Goal: Task Accomplishment & Management: Use online tool/utility

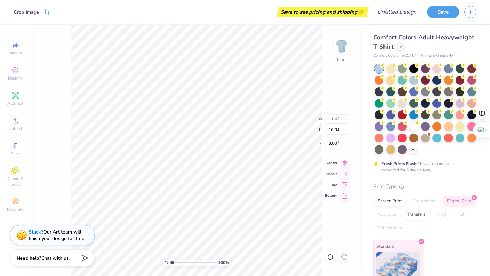
type input "3.28"
type input "3.65"
type input "3.00"
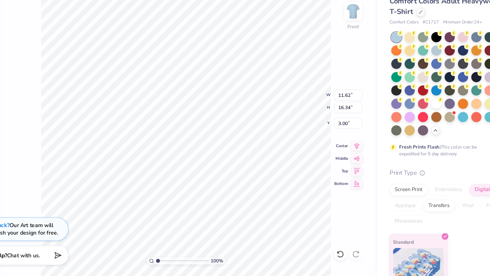
type input "2.48"
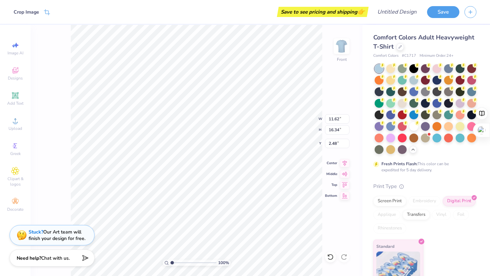
type input "3.47"
type input "3.00"
click at [55, 123] on div "100 % Front" at bounding box center [197, 150] width 332 height 251
click at [15, 124] on circle at bounding box center [15, 123] width 4 height 4
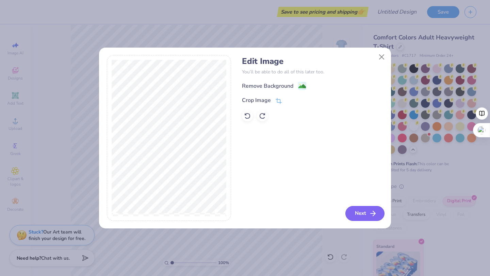
click at [359, 214] on button "Next" at bounding box center [364, 213] width 39 height 15
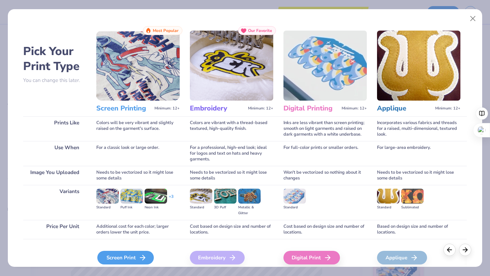
click at [140, 261] on icon at bounding box center [142, 258] width 8 height 8
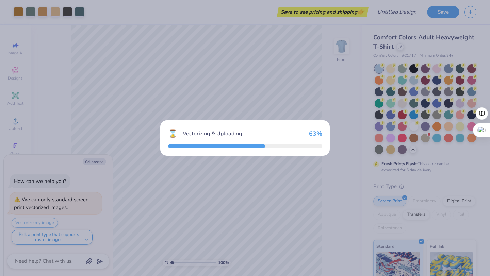
type textarea "x"
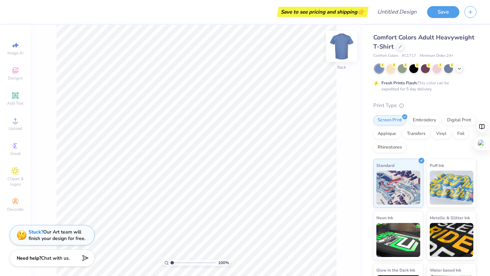
click at [247, 46] on img at bounding box center [341, 46] width 27 height 27
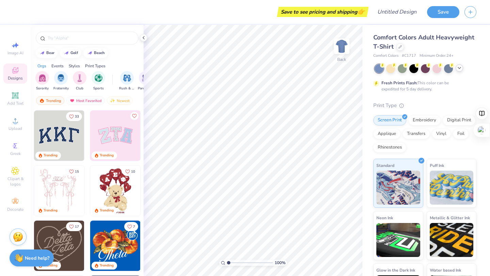
click at [460, 69] on icon at bounding box center [459, 67] width 5 height 5
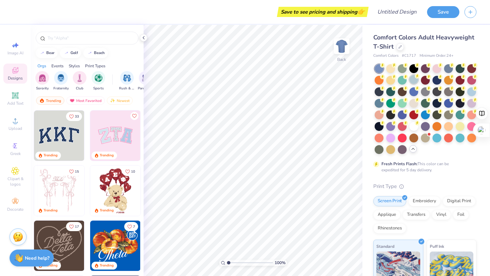
click at [413, 80] on div at bounding box center [413, 79] width 9 height 9
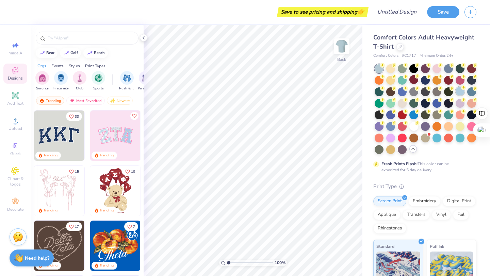
click at [459, 91] on div at bounding box center [460, 91] width 9 height 9
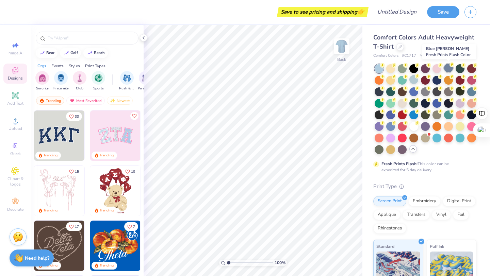
click at [446, 68] on div at bounding box center [448, 68] width 9 height 9
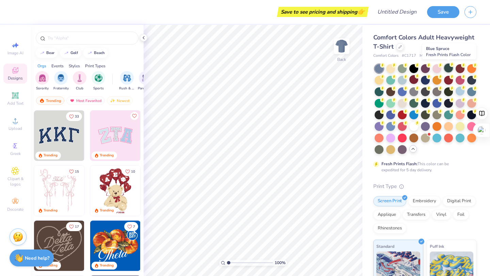
click at [447, 68] on div at bounding box center [448, 68] width 9 height 9
click at [449, 67] on div at bounding box center [448, 68] width 9 height 9
click at [343, 49] on img at bounding box center [341, 46] width 27 height 27
click at [145, 37] on icon at bounding box center [143, 37] width 5 height 5
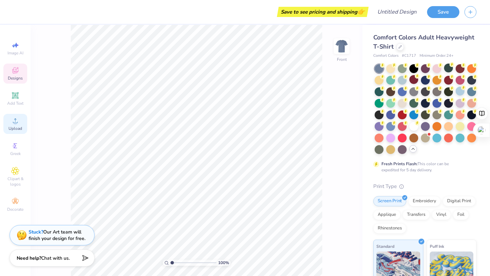
click at [20, 124] on div "Upload" at bounding box center [15, 124] width 24 height 20
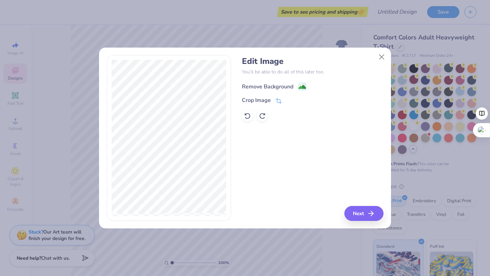
click at [300, 84] on image at bounding box center [301, 86] width 7 height 7
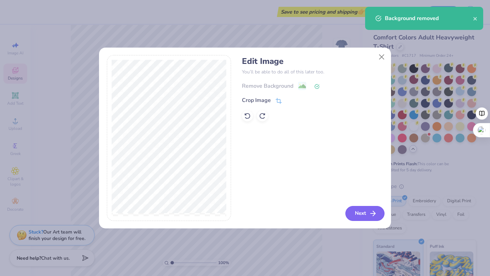
click at [357, 213] on button "Next" at bounding box center [364, 213] width 39 height 15
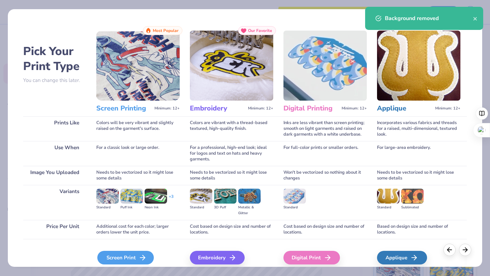
click at [120, 262] on div "Screen Print" at bounding box center [125, 258] width 56 height 14
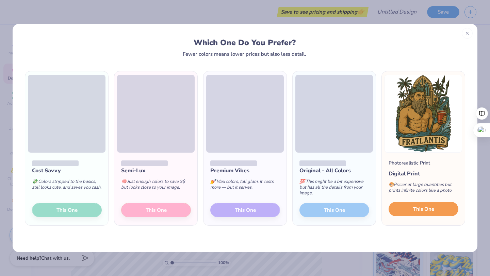
click at [416, 210] on span "This One" at bounding box center [423, 210] width 21 height 8
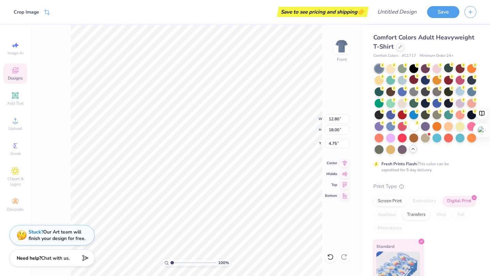
type input "2.62"
type input "10.91"
type input "15.35"
type input "5.27"
type input "3.00"
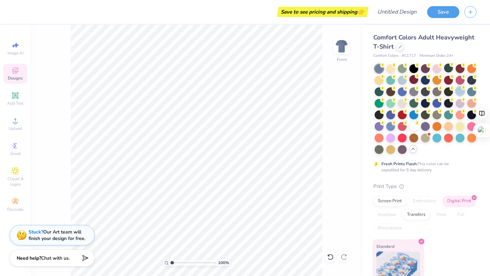
click at [385, 68] on g at bounding box center [382, 65] width 5 height 5
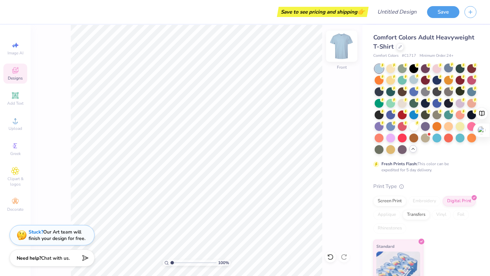
click at [340, 47] on img at bounding box center [341, 46] width 27 height 27
click at [11, 126] on div "Upload" at bounding box center [15, 124] width 24 height 20
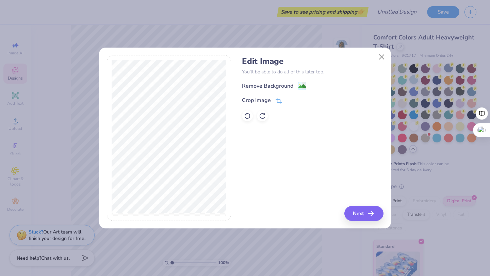
click at [297, 91] on div "Remove Background Crop Image" at bounding box center [312, 102] width 141 height 40
click at [299, 89] on image at bounding box center [301, 86] width 7 height 7
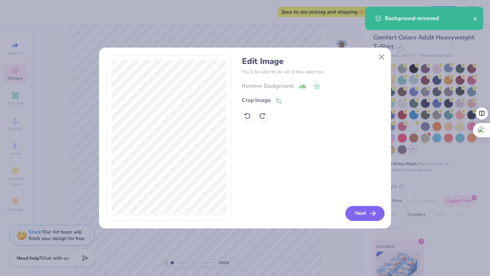
click at [367, 211] on button "Next" at bounding box center [364, 213] width 39 height 15
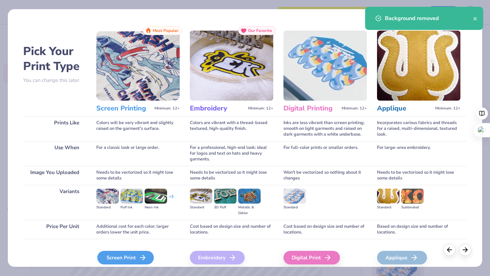
click at [98, 259] on div "Screen Print" at bounding box center [125, 258] width 56 height 14
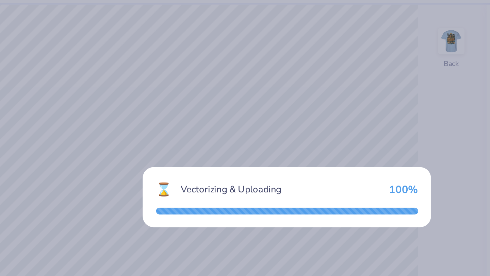
click at [185, 76] on div "⌛ Vectorizing & Uploading 100 %" at bounding box center [245, 138] width 490 height 276
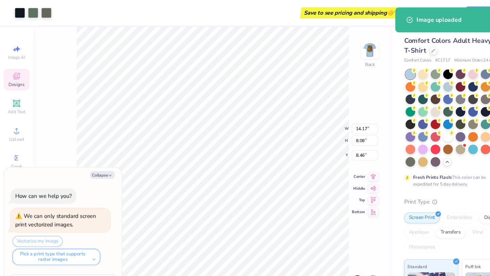
type textarea "x"
type input "1.93"
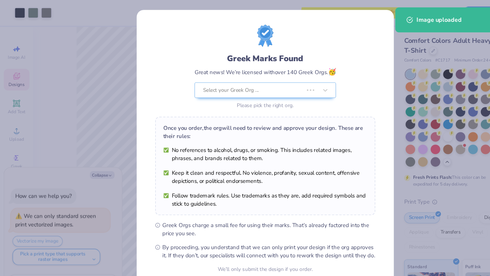
click at [184, 104] on body "Art colors Save to see pricing and shipping 👉 Design Title Save Image AI Design…" at bounding box center [245, 138] width 490 height 276
type textarea "x"
type input "7.79"
type input "4.44"
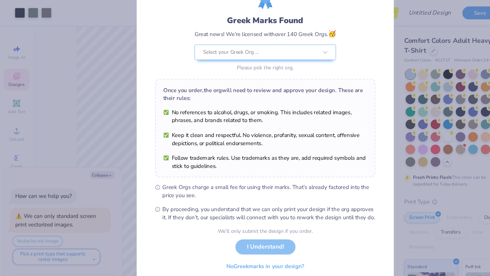
click at [243, 227] on div "We’ll only submit the design if you order. I Understand! No Greek marks in your…" at bounding box center [245, 231] width 88 height 43
click at [246, 246] on button "No Greek marks in your design?" at bounding box center [244, 245] width 83 height 14
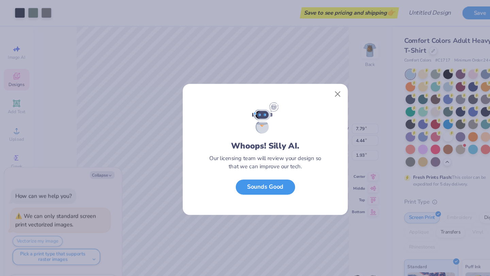
click at [243, 178] on button "Sounds Good" at bounding box center [245, 173] width 55 height 14
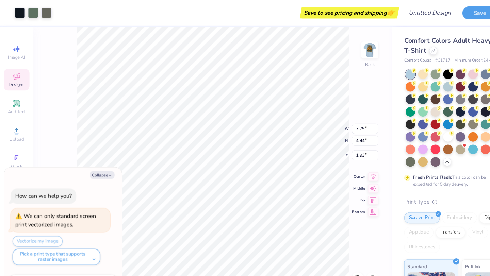
type textarea "x"
type input "1.67"
type textarea "x"
type input "5.12"
type input "2.92"
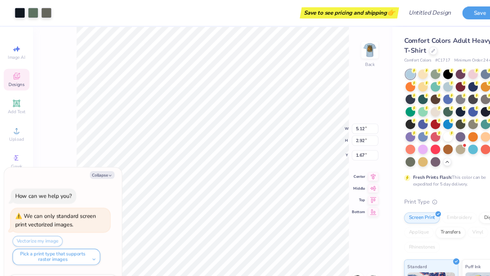
type textarea "x"
type input "3.00"
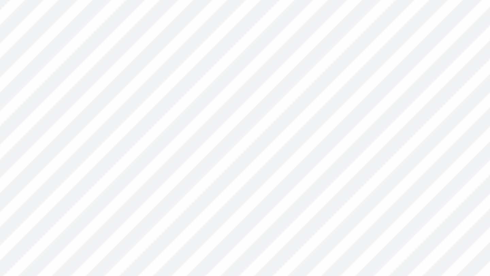
type textarea "x"
type input "0.11"
type input "3.20"
type textarea "x"
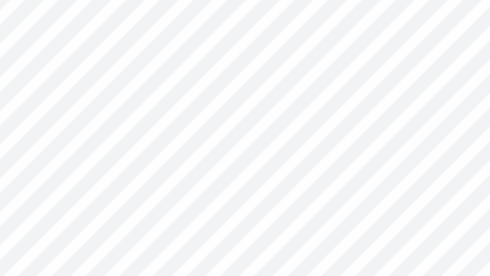
type input "3.59"
type textarea "x"
type input "5.06"
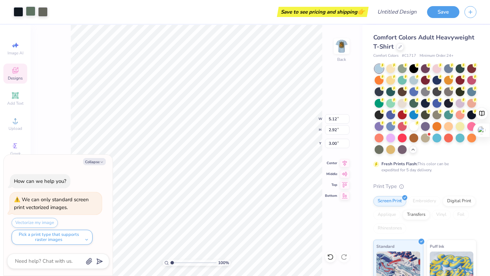
click at [33, 14] on div at bounding box center [31, 11] width 10 height 10
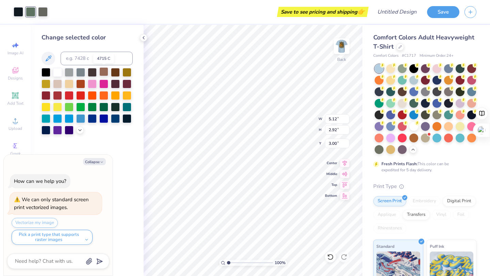
click at [104, 73] on div at bounding box center [103, 71] width 9 height 9
click at [46, 74] on div at bounding box center [46, 71] width 9 height 9
click at [46, 15] on div at bounding box center [43, 11] width 10 height 10
click at [43, 70] on div at bounding box center [46, 71] width 9 height 9
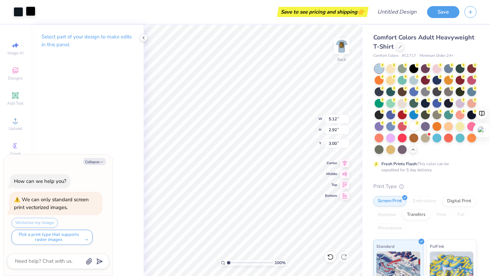
click at [31, 15] on div at bounding box center [31, 11] width 10 height 10
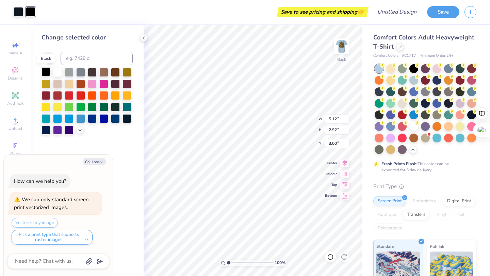
click at [45, 71] on div at bounding box center [46, 71] width 9 height 9
click at [20, 14] on div at bounding box center [19, 11] width 10 height 10
click at [43, 70] on div at bounding box center [46, 71] width 9 height 9
type textarea "x"
